Goal: Find specific page/section

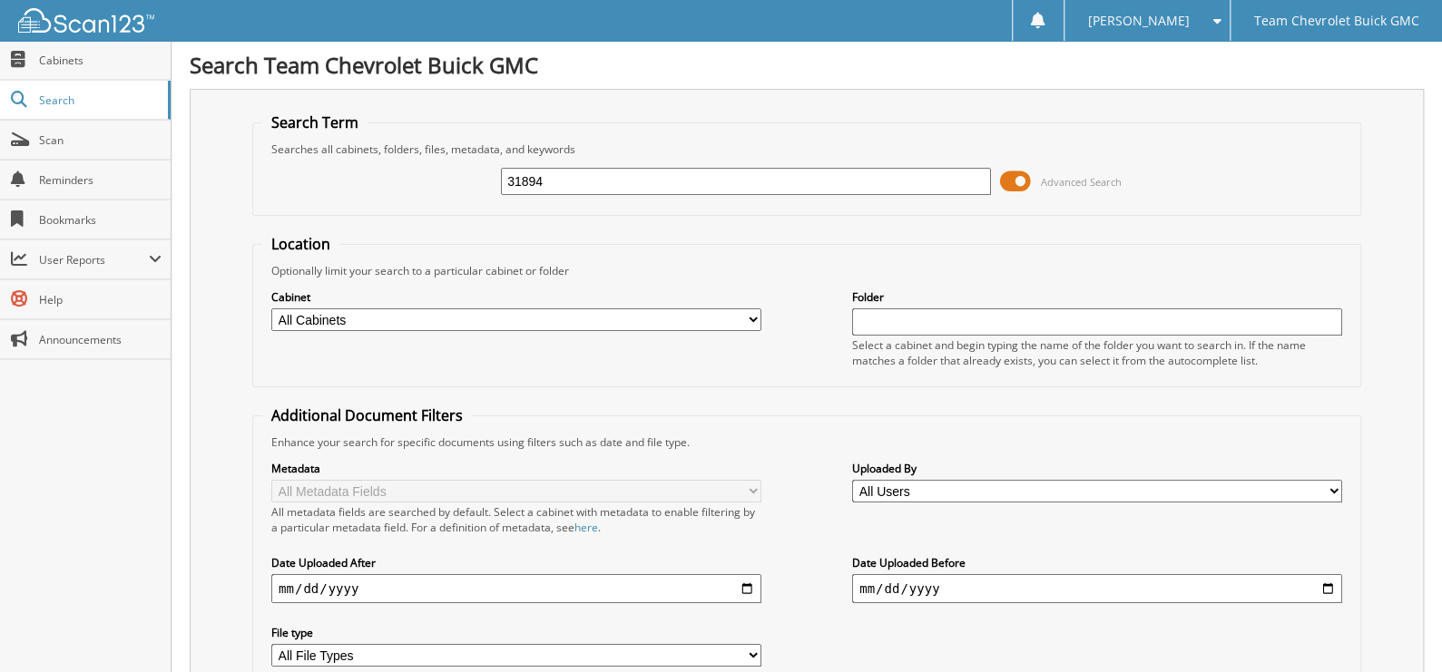
type input "31894"
click at [1023, 177] on span at bounding box center [1015, 181] width 31 height 27
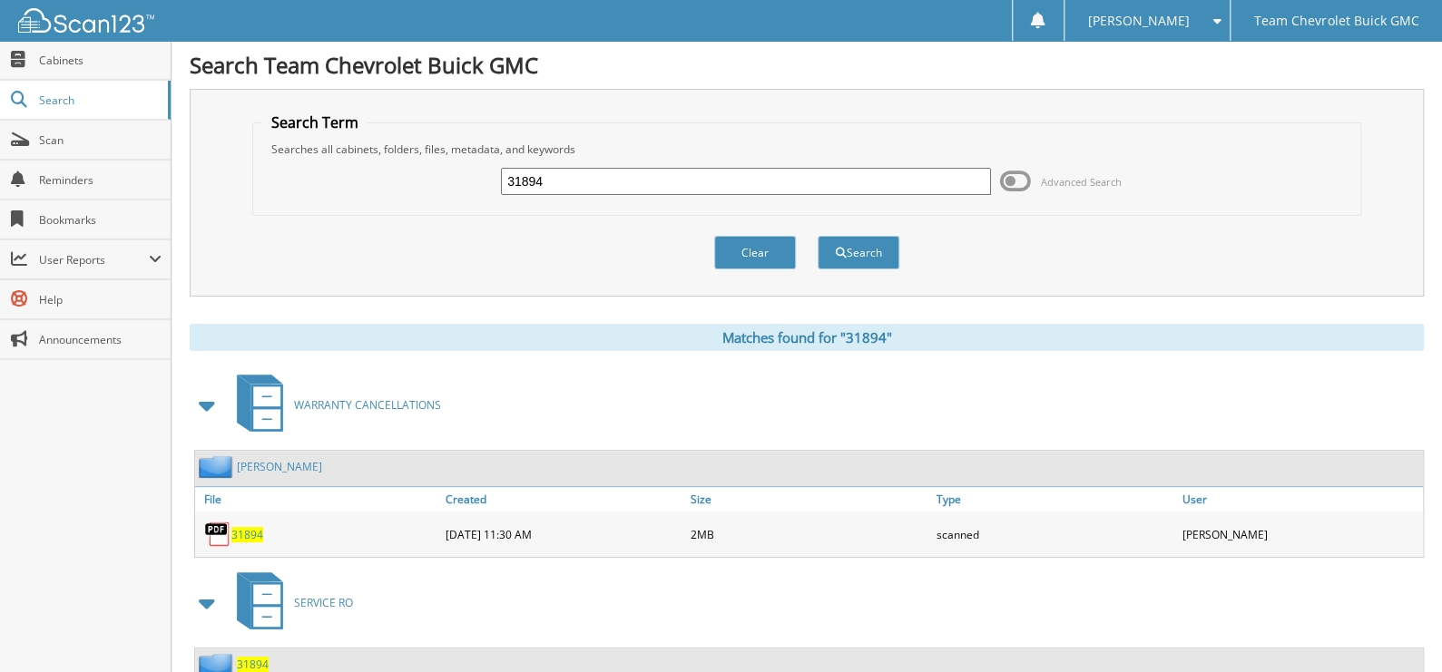
click at [246, 531] on span "31894" at bounding box center [247, 534] width 32 height 15
click at [83, 138] on span "Scan" at bounding box center [100, 139] width 123 height 15
